Goal: Information Seeking & Learning: Learn about a topic

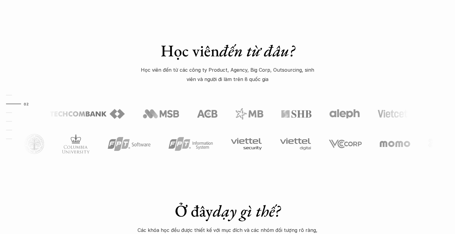
scroll to position [305, 0]
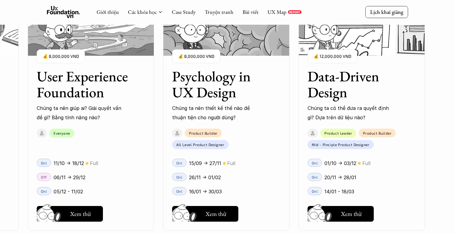
scroll to position [822, 0]
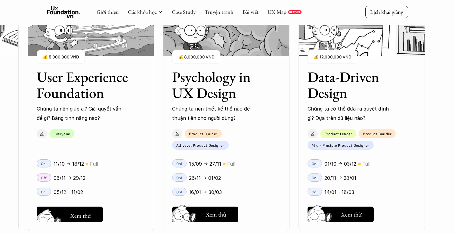
click at [86, 217] on h5 "Xem thử" at bounding box center [80, 216] width 21 height 8
click at [111, 13] on link "Giới thiệu" at bounding box center [108, 11] width 22 height 7
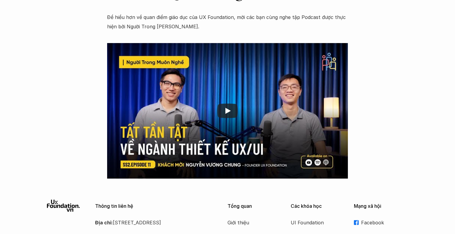
scroll to position [919, 0]
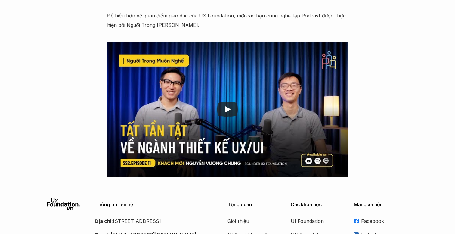
drag, startPoint x: 373, startPoint y: 1, endPoint x: 401, endPoint y: 124, distance: 126.5
click at [298, 83] on div at bounding box center [227, 110] width 241 height 136
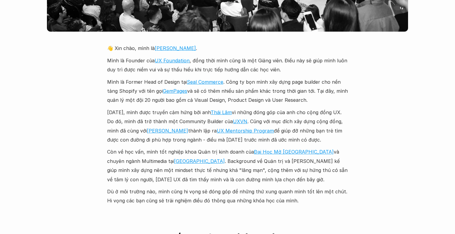
scroll to position [1396, 0]
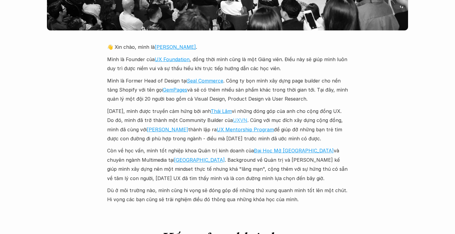
click at [236, 117] on link "UXVN" at bounding box center [240, 120] width 14 height 6
click at [343, 148] on p "Còn về học vấn, mình tốt nghiệp khoa Quản trị kinh doanh của [GEOGRAPHIC_DATA] …" at bounding box center [227, 164] width 241 height 37
click at [325, 123] on p "[DATE], mình được truyền cảm hứng bởi anh [PERSON_NAME] vì những đóng góp của a…" at bounding box center [227, 125] width 241 height 37
click at [324, 146] on p "Còn về học vấn, mình tốt nghiệp khoa Quản trị kinh doanh của [GEOGRAPHIC_DATA] …" at bounding box center [227, 164] width 241 height 37
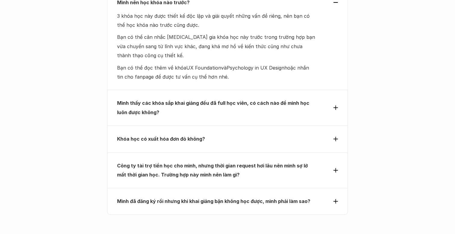
scroll to position [2608, 0]
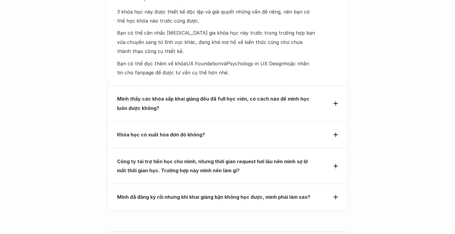
click at [337, 133] on icon at bounding box center [336, 135] width 5 height 5
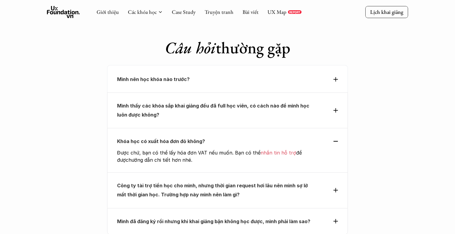
scroll to position [2520, 0]
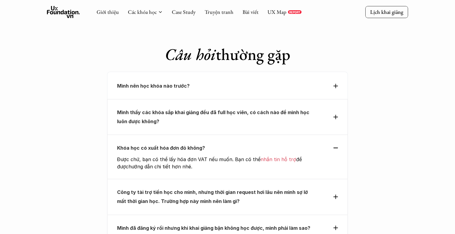
click at [336, 143] on div "Khóa học có xuất hóa đơn đỏ không?" at bounding box center [227, 147] width 221 height 9
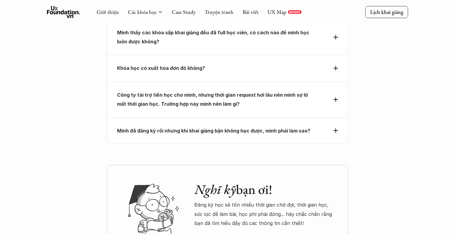
scroll to position [2593, 0]
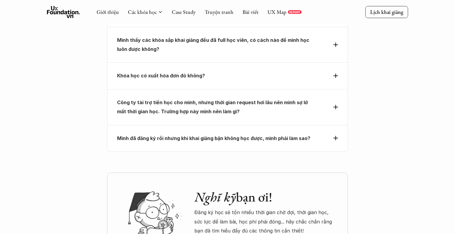
click at [334, 105] on icon at bounding box center [336, 107] width 5 height 5
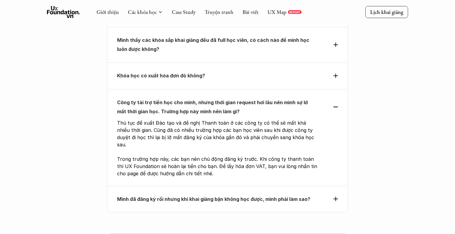
click at [334, 98] on div "Công ty tài trợ tiền học cho mình, nhưng thời gian request hơi lâu nên mình sợ …" at bounding box center [227, 107] width 221 height 18
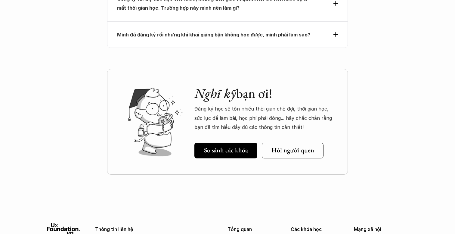
scroll to position [2703, 0]
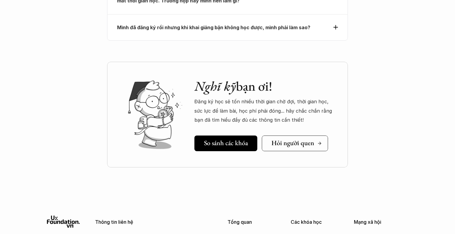
click at [307, 139] on h5 "Hỏi người quen" at bounding box center [293, 143] width 43 height 8
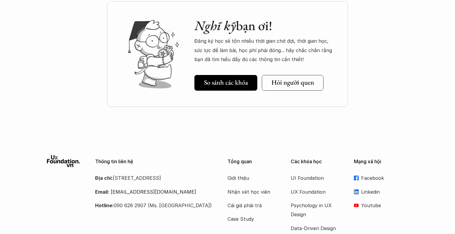
scroll to position [2764, 0]
click at [256, 201] on p "Cái giá phải trả" at bounding box center [252, 205] width 48 height 9
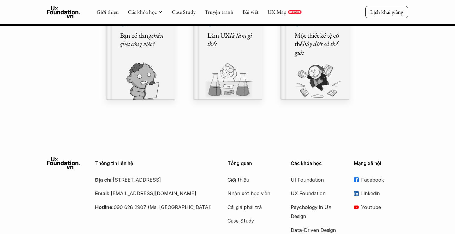
scroll to position [6926, 0]
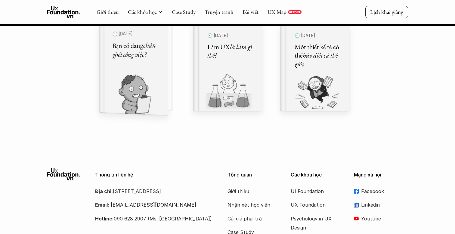
click at [164, 62] on div "🕙 ngày 29 thg 9, 2024 Bạn có đang chán ghét công việc?" at bounding box center [137, 67] width 62 height 95
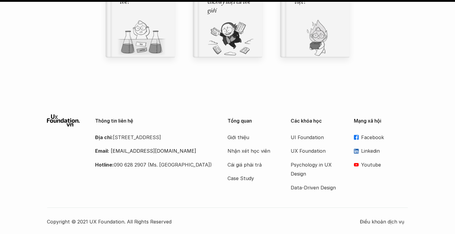
scroll to position [8125, 0]
